Goal: Task Accomplishment & Management: Manage account settings

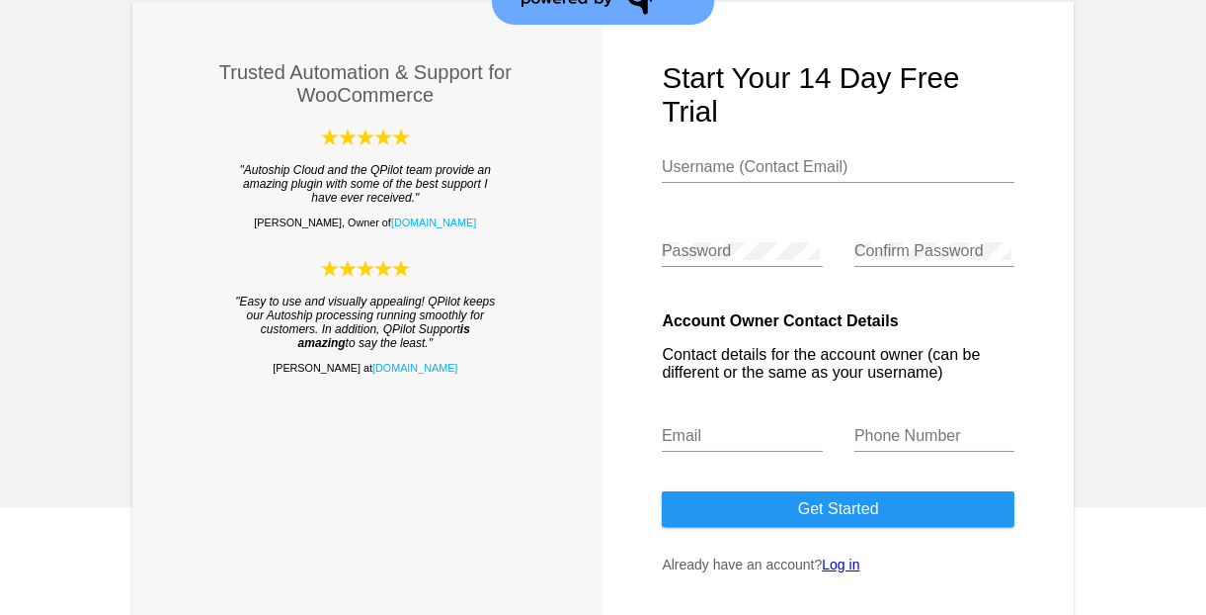
scroll to position [184, 0]
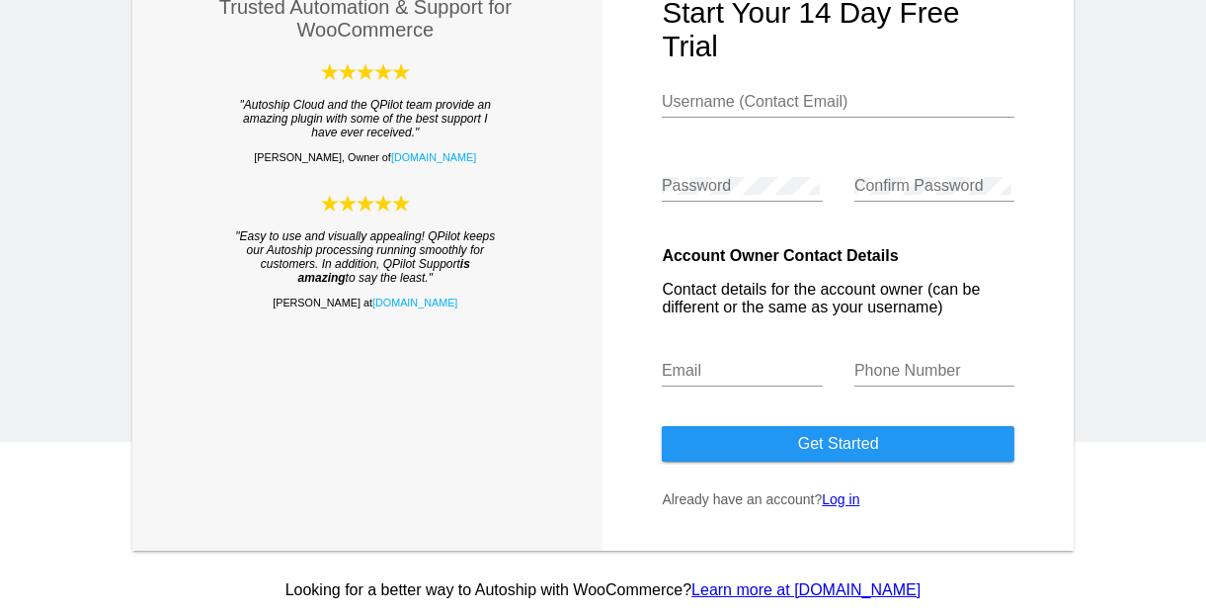
click at [831, 498] on link "Log in" at bounding box center [841, 499] width 38 height 16
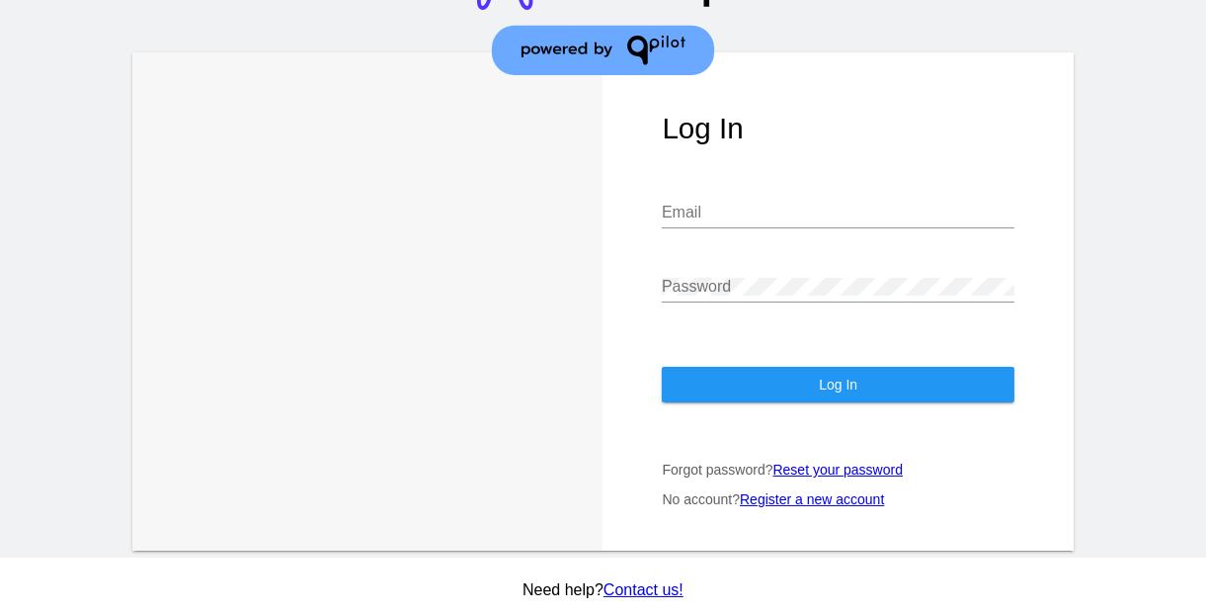
scroll to position [63, 0]
type input "[EMAIL_ADDRESS][DOMAIN_NAME]"
click at [836, 382] on span "Log In" at bounding box center [838, 384] width 39 height 16
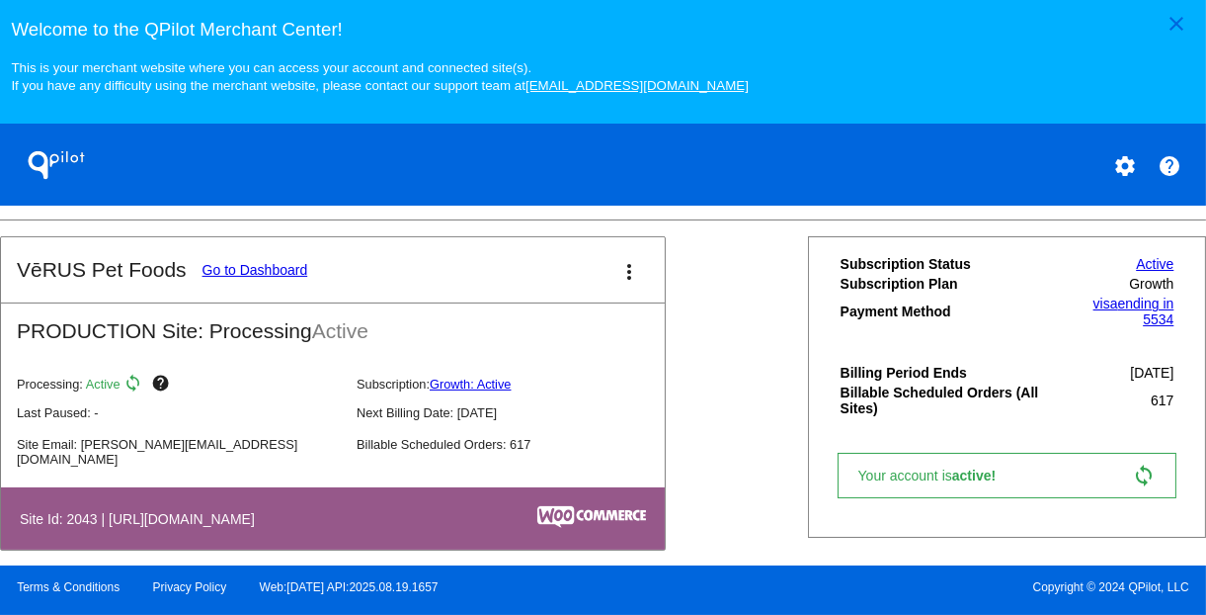
scroll to position [800, 0]
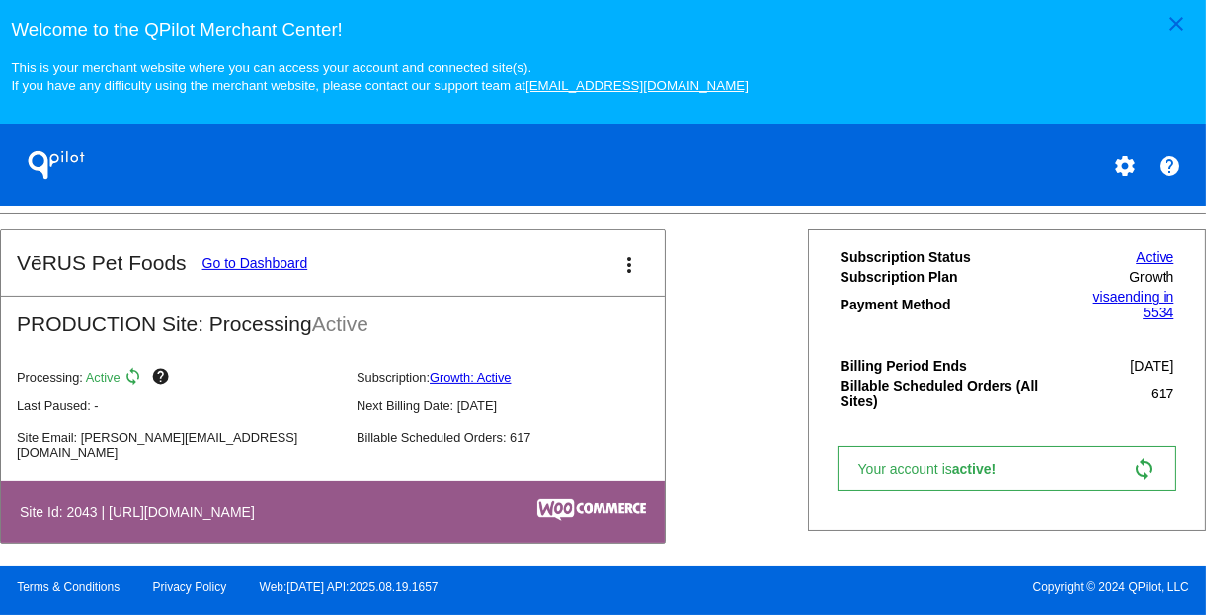
click at [248, 269] on link "Go to Dashboard" at bounding box center [256, 263] width 106 height 16
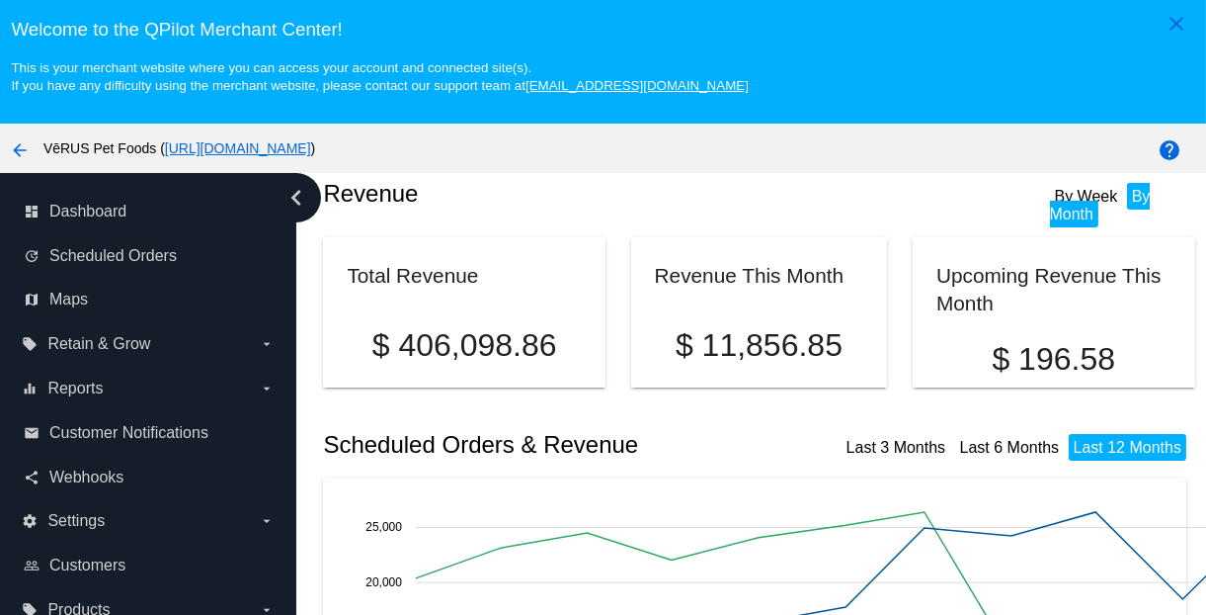
scroll to position [61, 0]
